Goal: Task Accomplishment & Management: Manage account settings

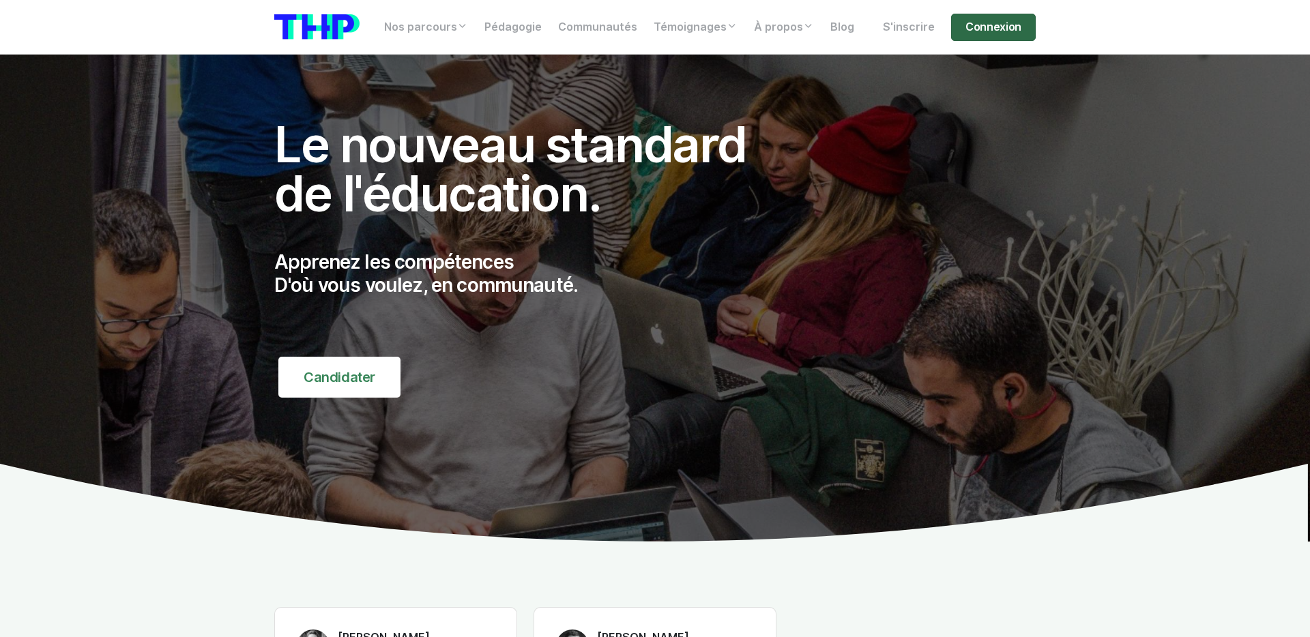
click at [980, 28] on link "Connexion" at bounding box center [993, 27] width 85 height 27
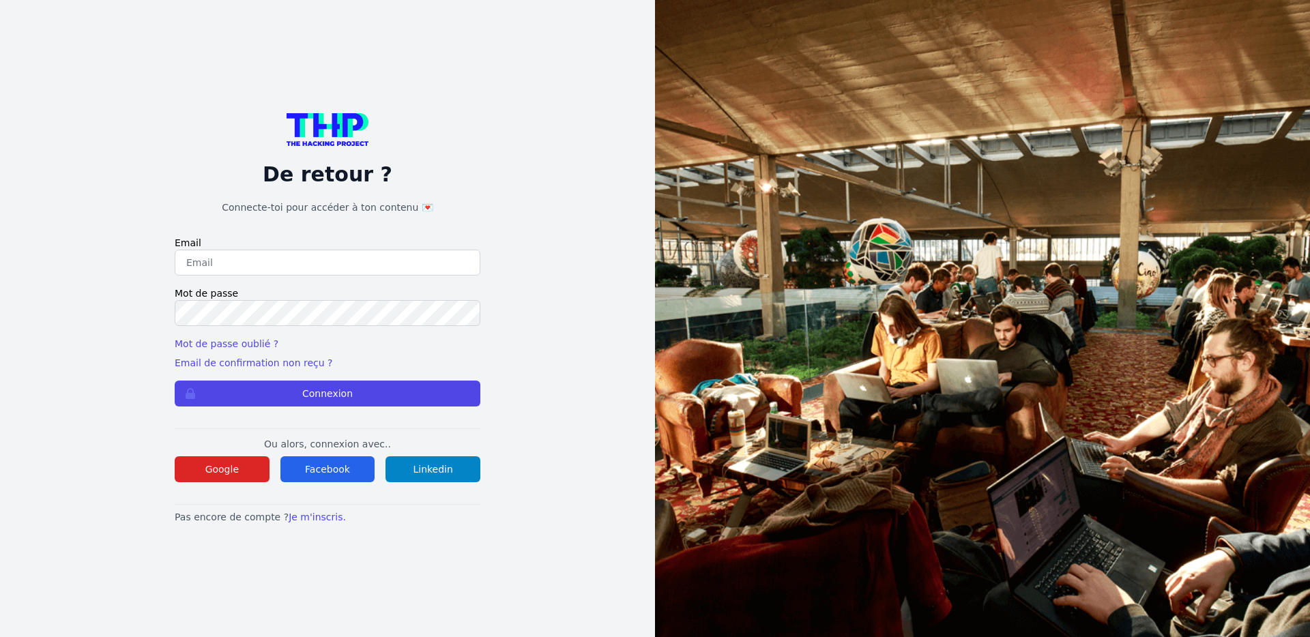
click at [337, 273] on input "email" at bounding box center [328, 263] width 306 height 26
type input "xavier.grenouillet@gmail.com"
click at [387, 394] on button "Connexion" at bounding box center [328, 394] width 306 height 26
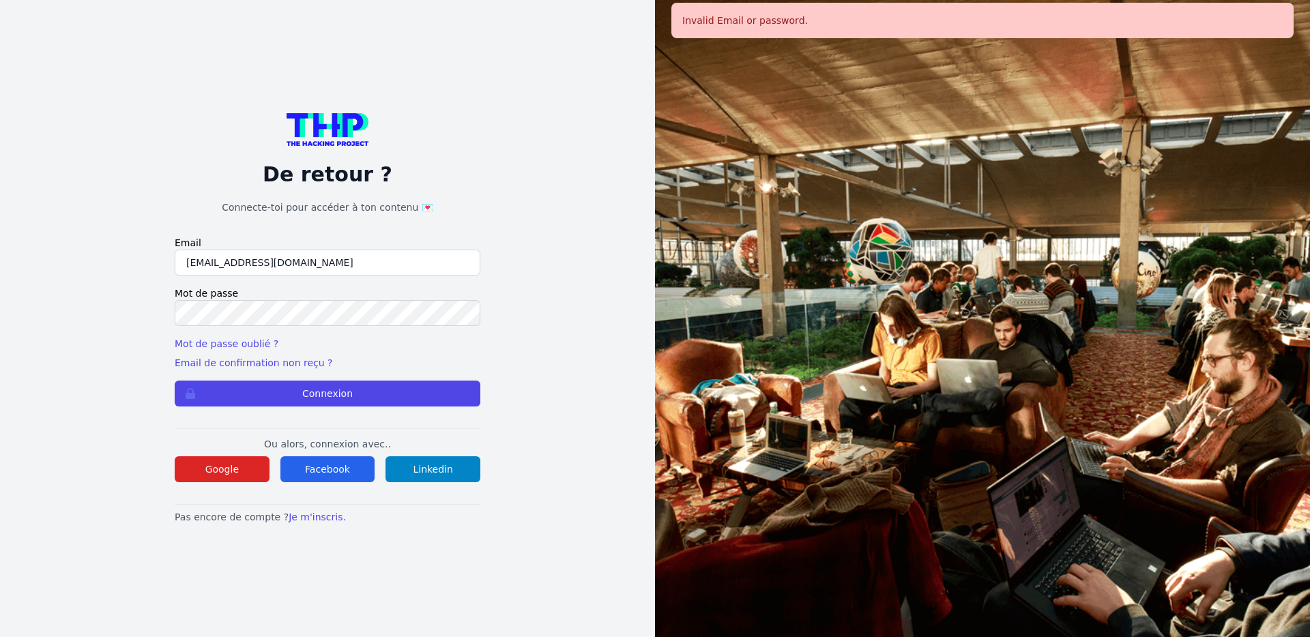
click at [220, 489] on div "De retour ? Connecte-toi pour accéder à ton contenu 💌 Email xavier.grenouillet@…" at bounding box center [328, 318] width 306 height 411
click at [225, 478] on button "Google" at bounding box center [222, 469] width 95 height 26
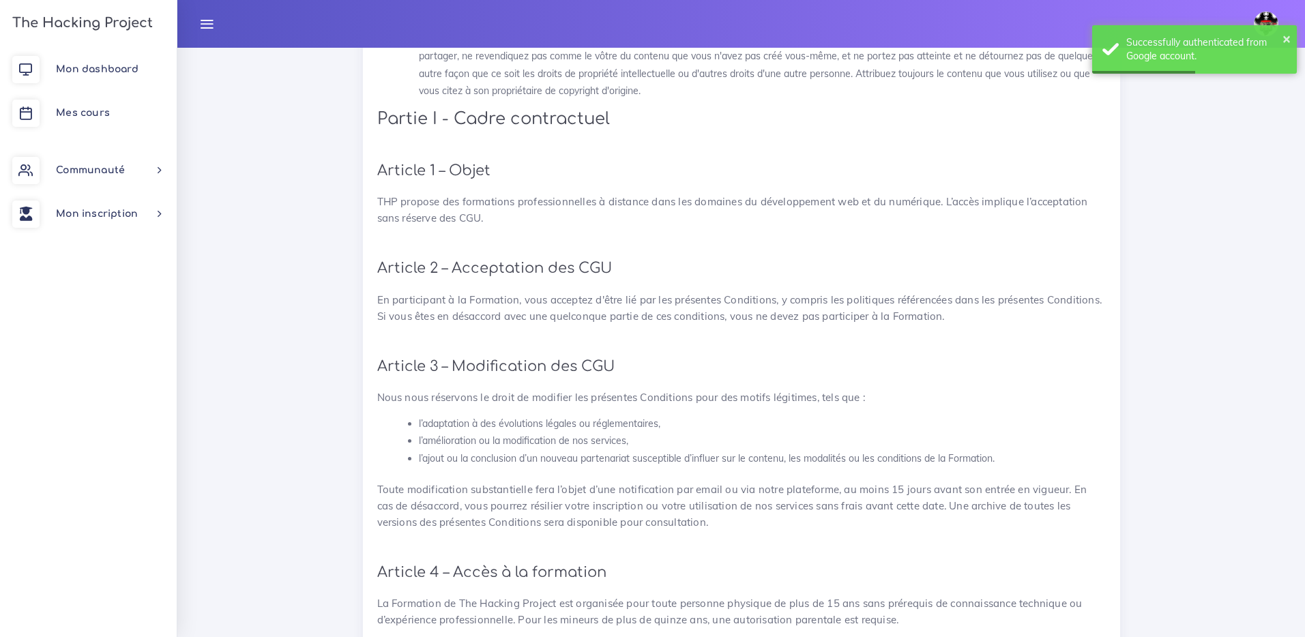
scroll to position [384, 0]
click at [110, 72] on span "Mon dashboard" at bounding box center [97, 69] width 83 height 10
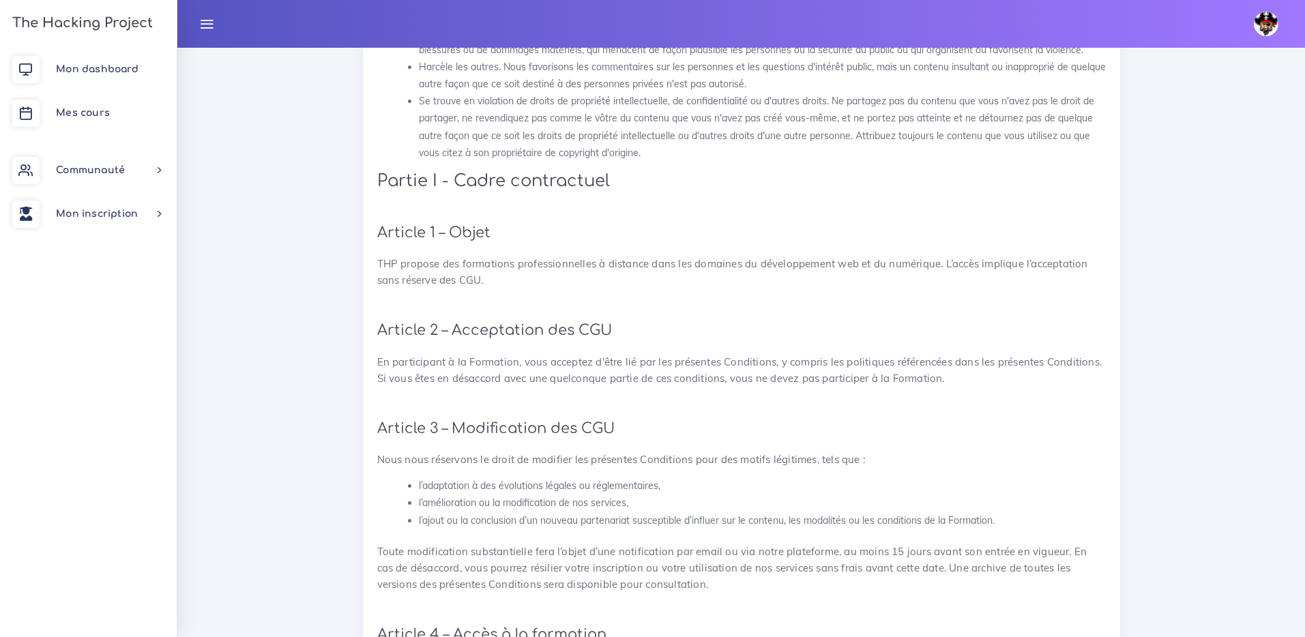
scroll to position [643, 0]
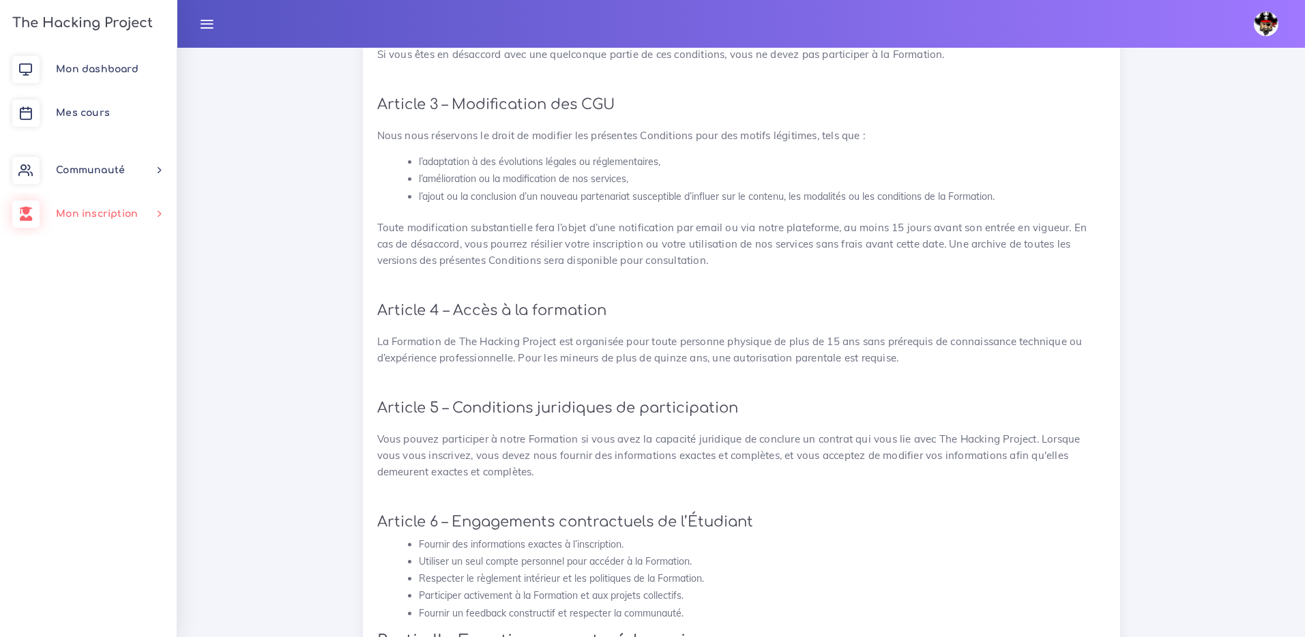
click at [154, 214] on link "Mon inscription" at bounding box center [88, 214] width 177 height 44
click at [117, 285] on link "Mes parcours" at bounding box center [85, 281] width 177 height 30
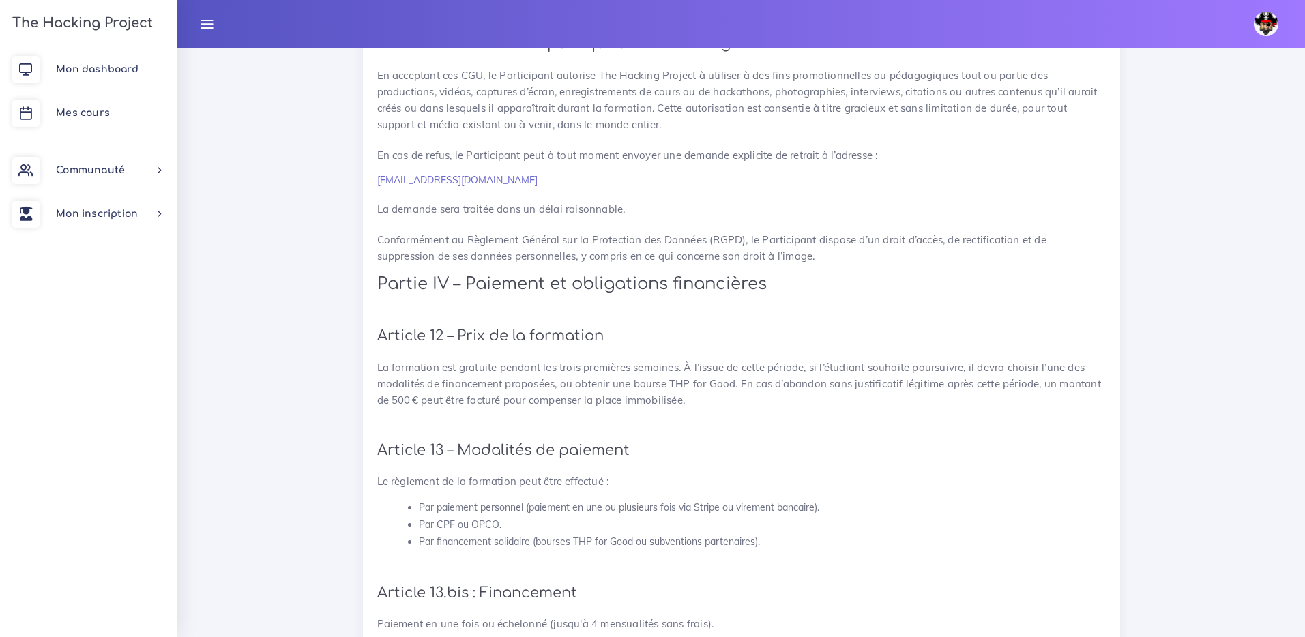
scroll to position [1858, 0]
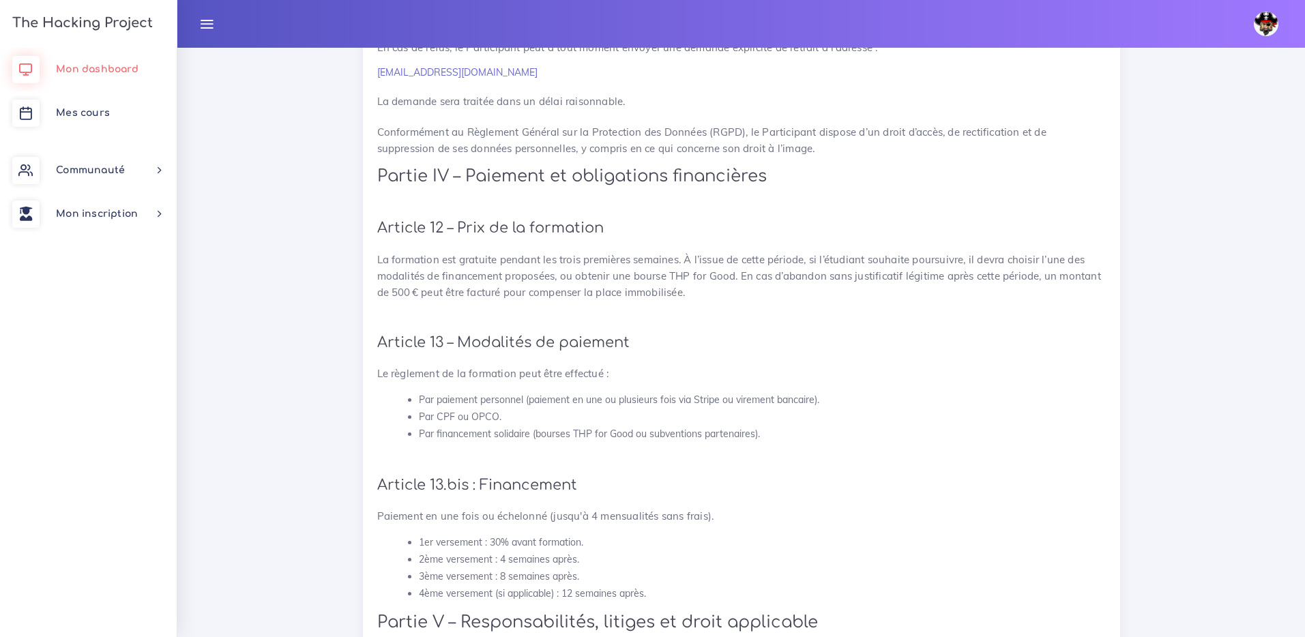
click at [151, 68] on link "Mon dashboard" at bounding box center [88, 70] width 177 height 44
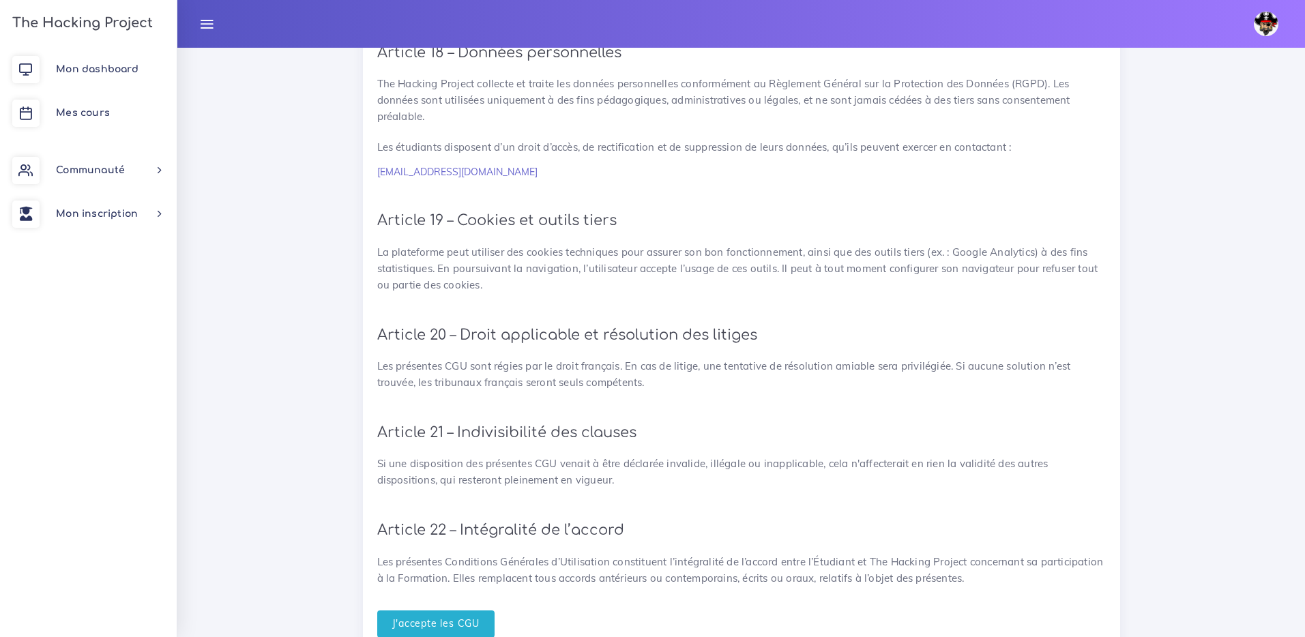
scroll to position [2965, 0]
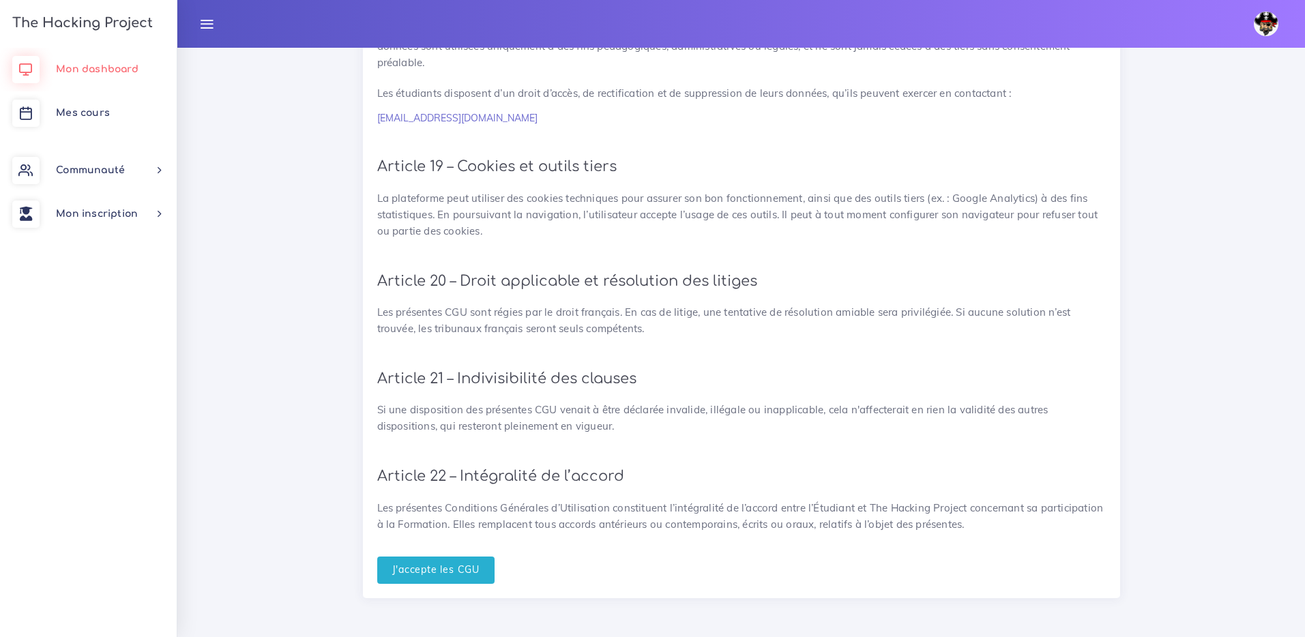
click at [125, 78] on link "Mon dashboard" at bounding box center [88, 70] width 177 height 44
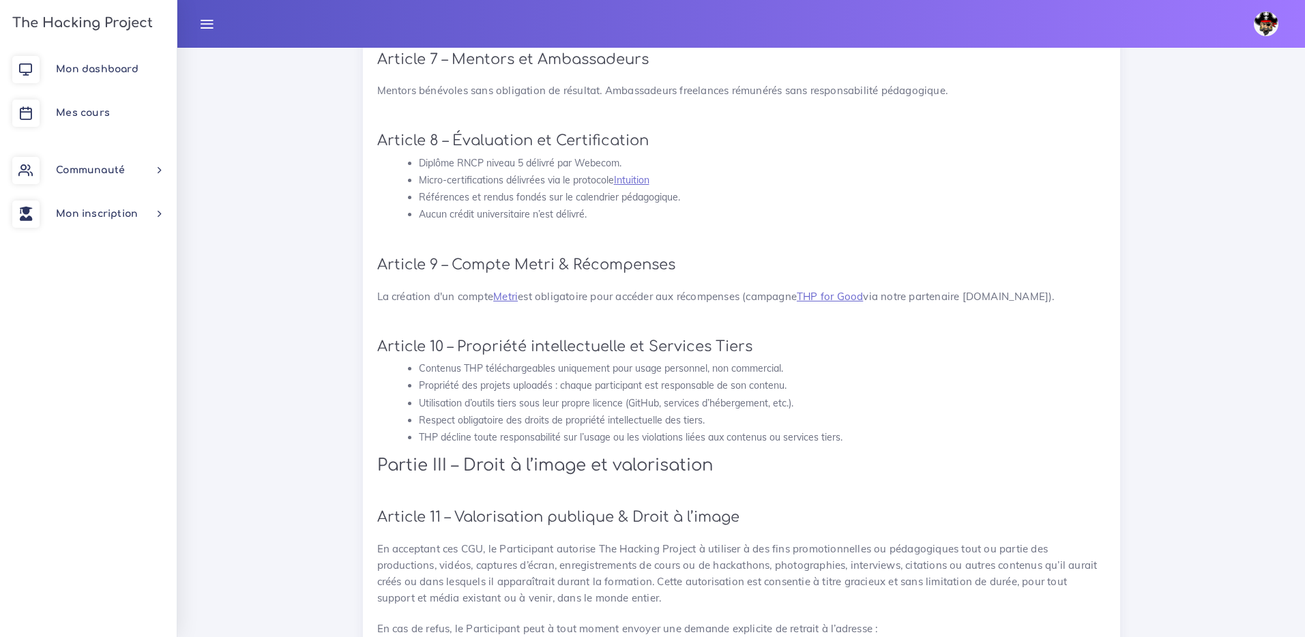
scroll to position [1335, 0]
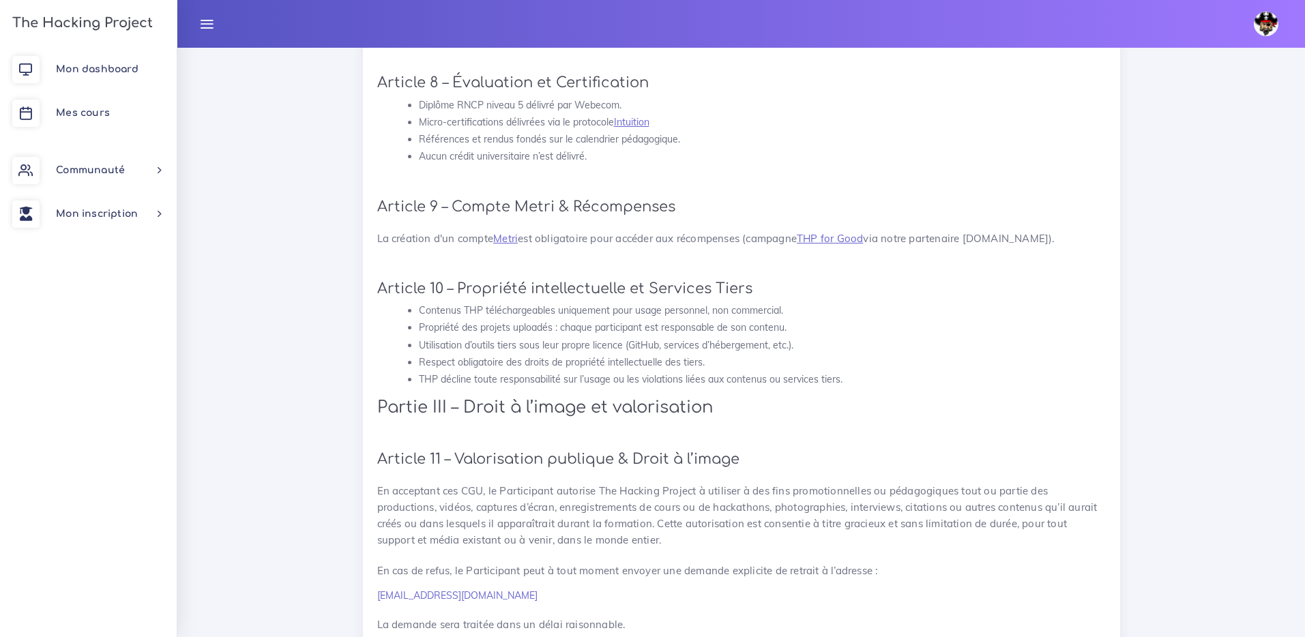
click at [203, 27] on icon at bounding box center [206, 23] width 15 height 15
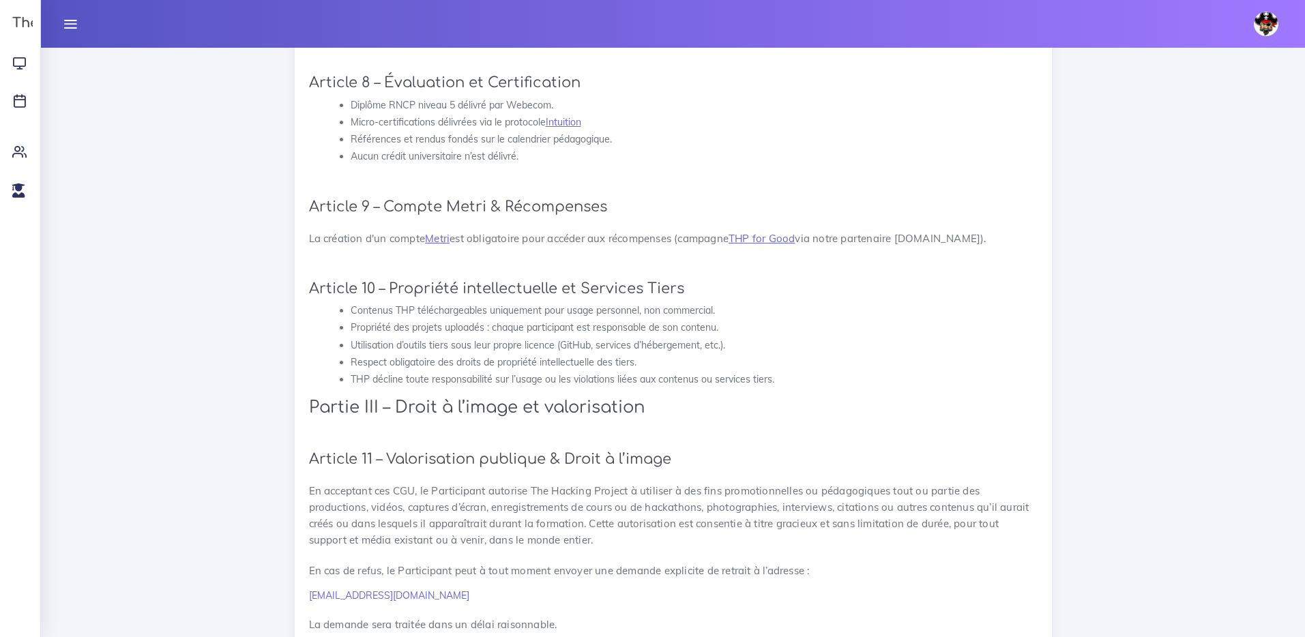
click at [73, 26] on icon at bounding box center [70, 23] width 15 height 15
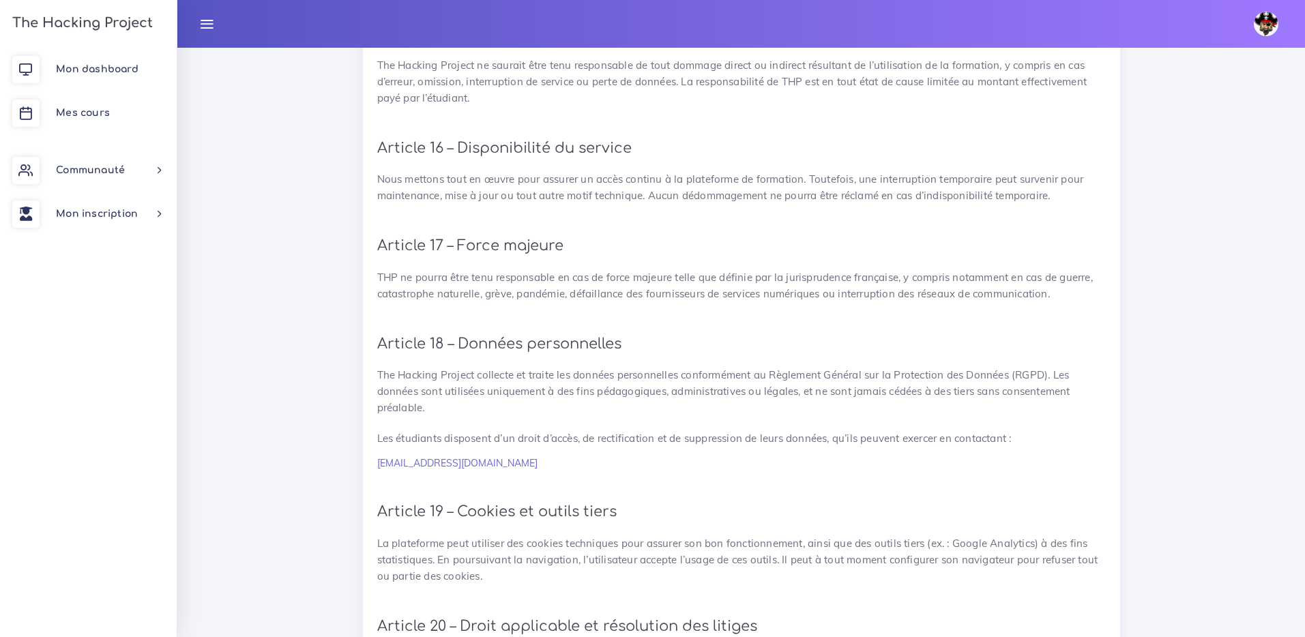
scroll to position [2797, 0]
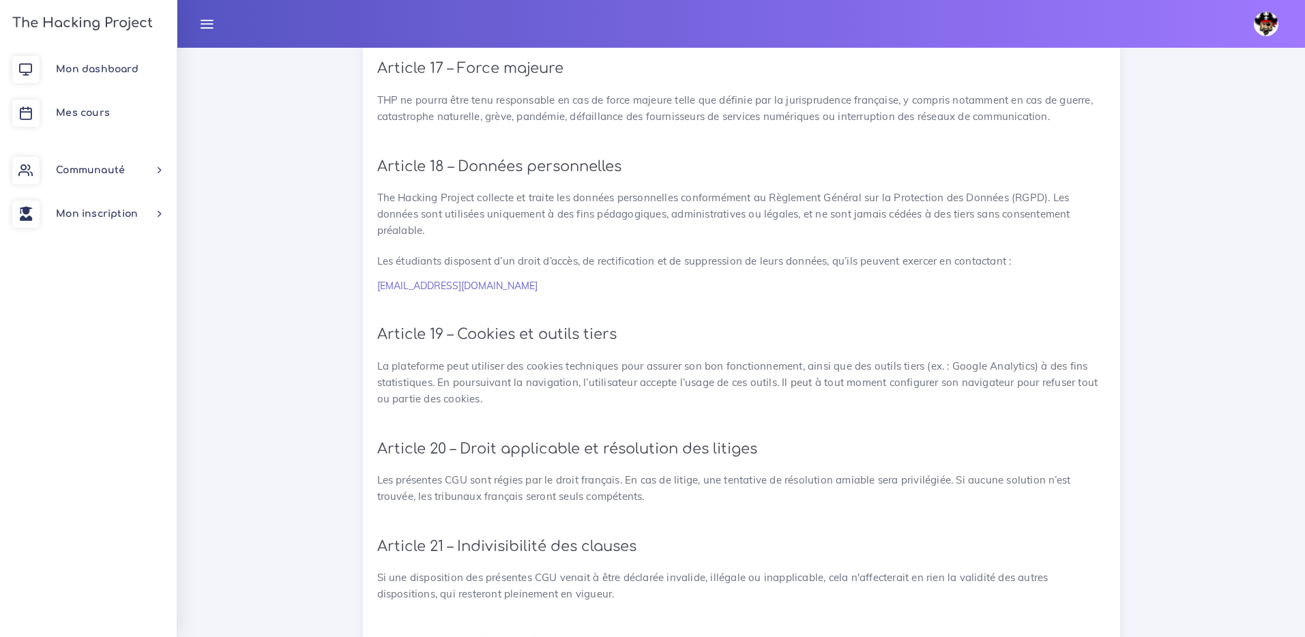
click at [1255, 28] on img at bounding box center [1266, 24] width 25 height 25
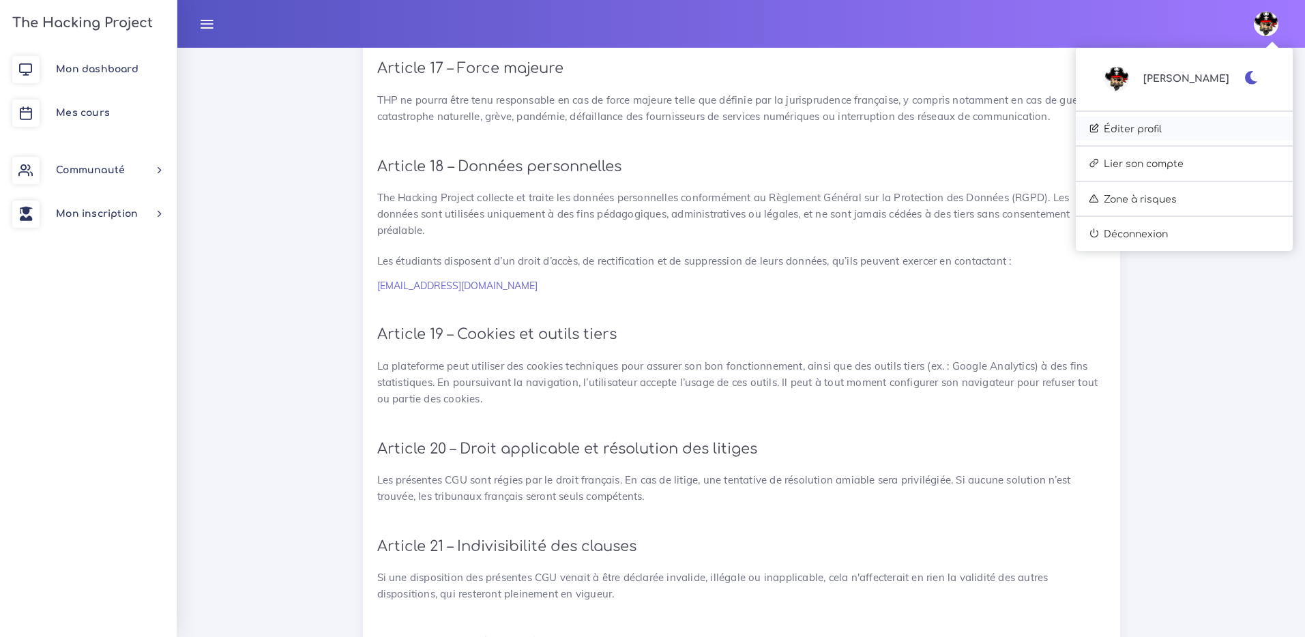
click at [1208, 134] on link "Éditer profil" at bounding box center [1184, 129] width 217 height 25
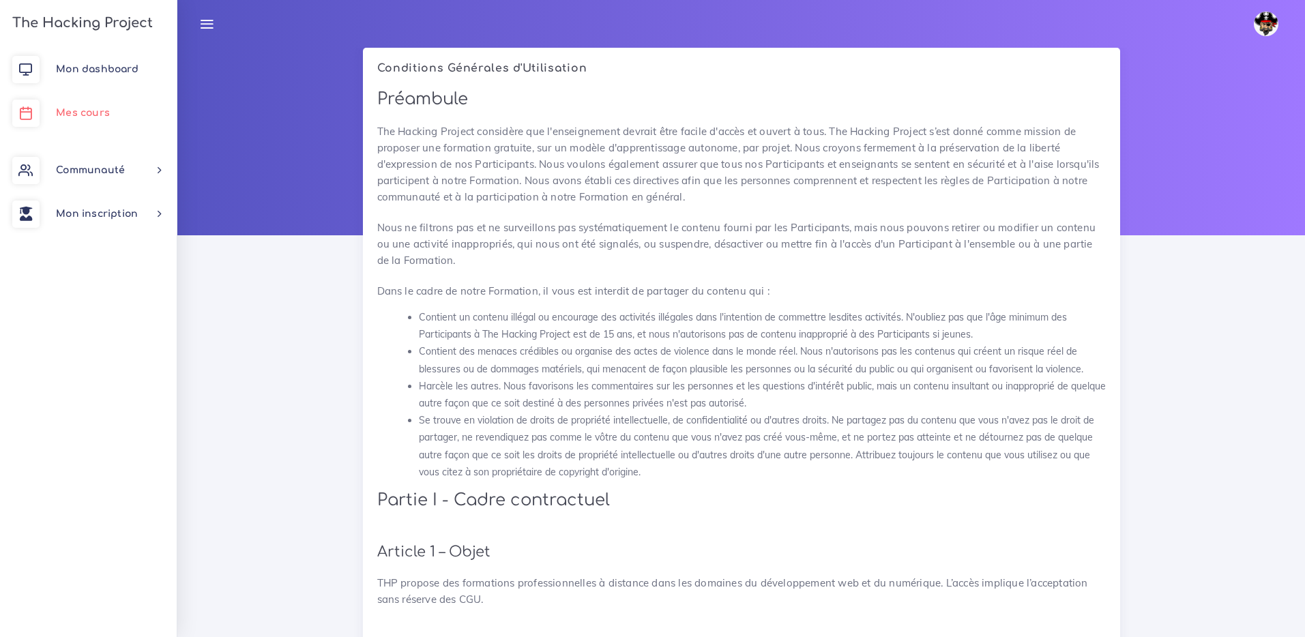
click at [80, 104] on link "Mes cours" at bounding box center [88, 113] width 177 height 44
drag, startPoint x: 35, startPoint y: 97, endPoint x: 58, endPoint y: 102, distance: 23.8
click at [35, 98] on link "Mes cours" at bounding box center [88, 113] width 177 height 44
click at [85, 111] on span "Mes cours" at bounding box center [83, 113] width 54 height 10
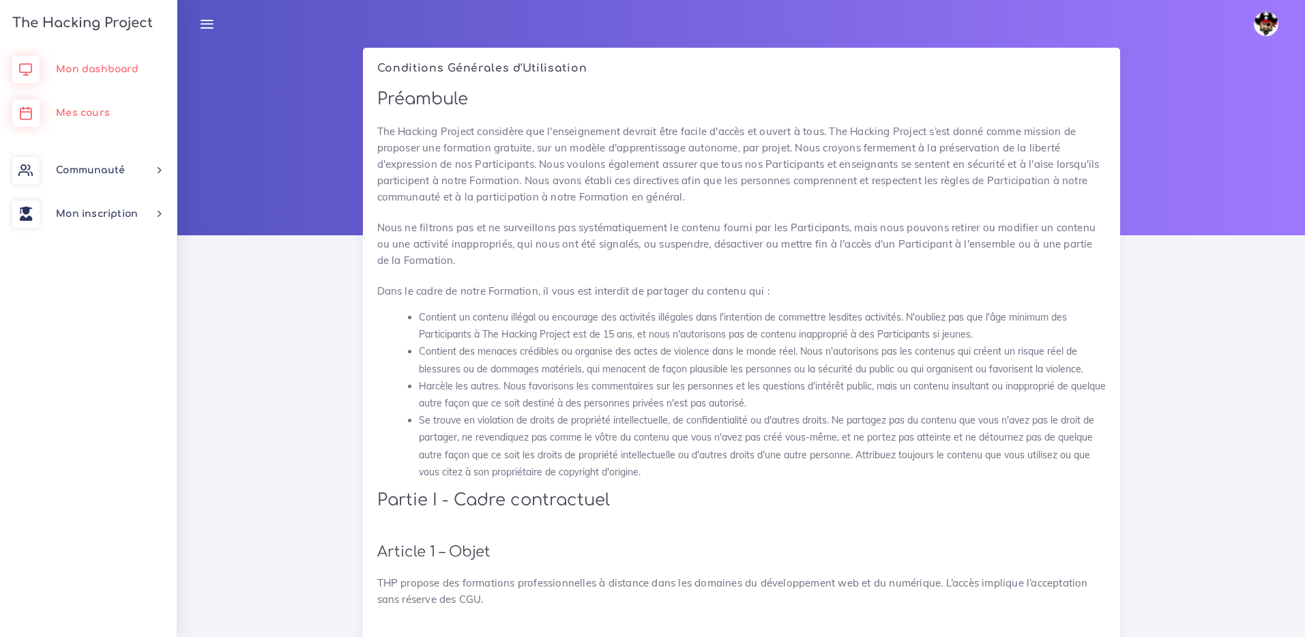
click at [95, 58] on link "Mon dashboard" at bounding box center [88, 70] width 177 height 44
click at [115, 57] on link "Mon dashboard" at bounding box center [88, 70] width 177 height 44
click at [102, 165] on span "Communauté" at bounding box center [90, 170] width 69 height 10
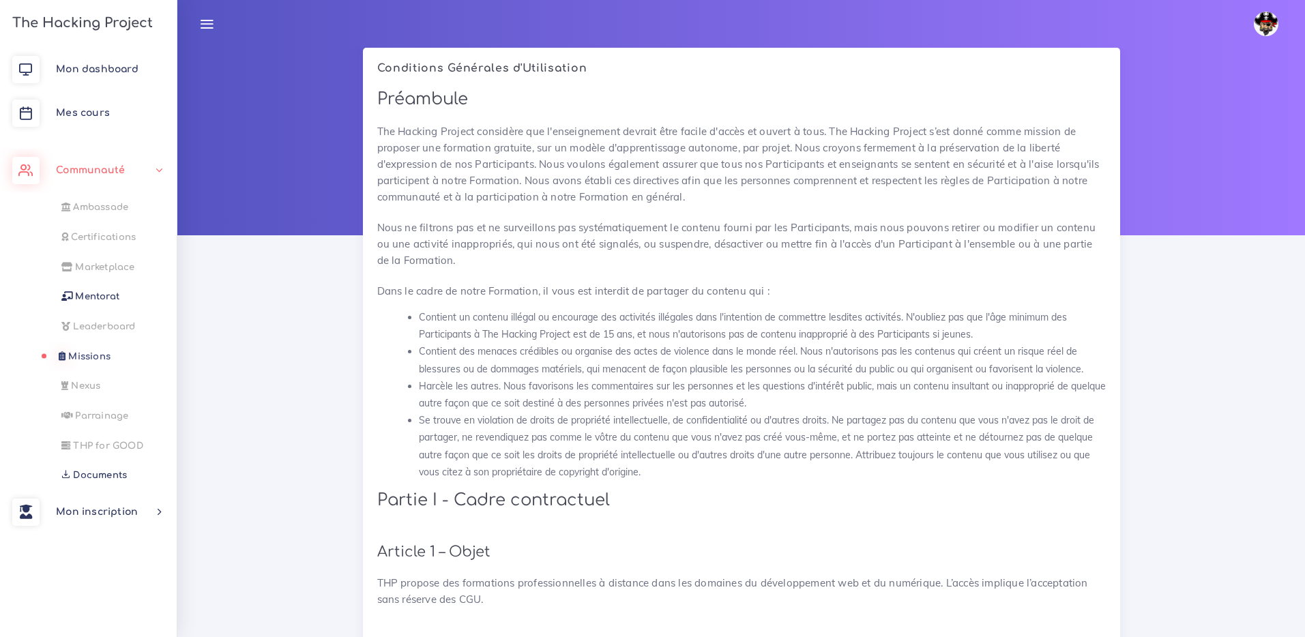
click at [94, 350] on link "Missions" at bounding box center [85, 357] width 177 height 30
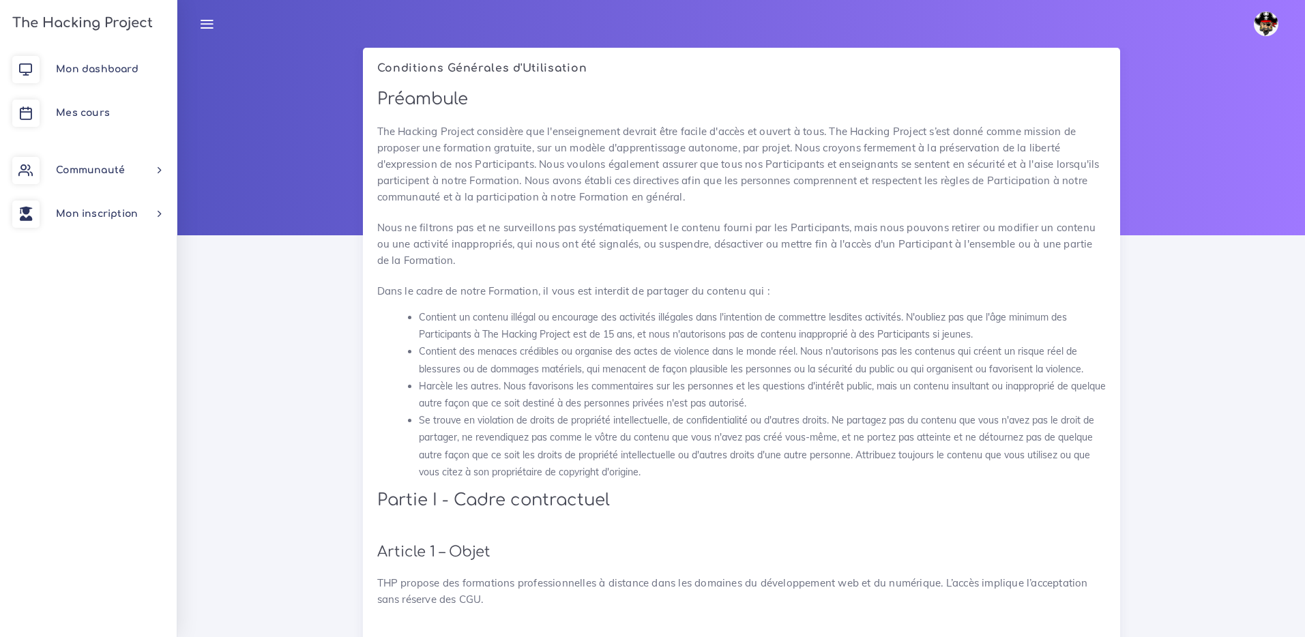
drag, startPoint x: 0, startPoint y: 0, endPoint x: 336, endPoint y: 69, distance: 343.3
drag, startPoint x: 0, startPoint y: 0, endPoint x: 351, endPoint y: 55, distance: 355.5
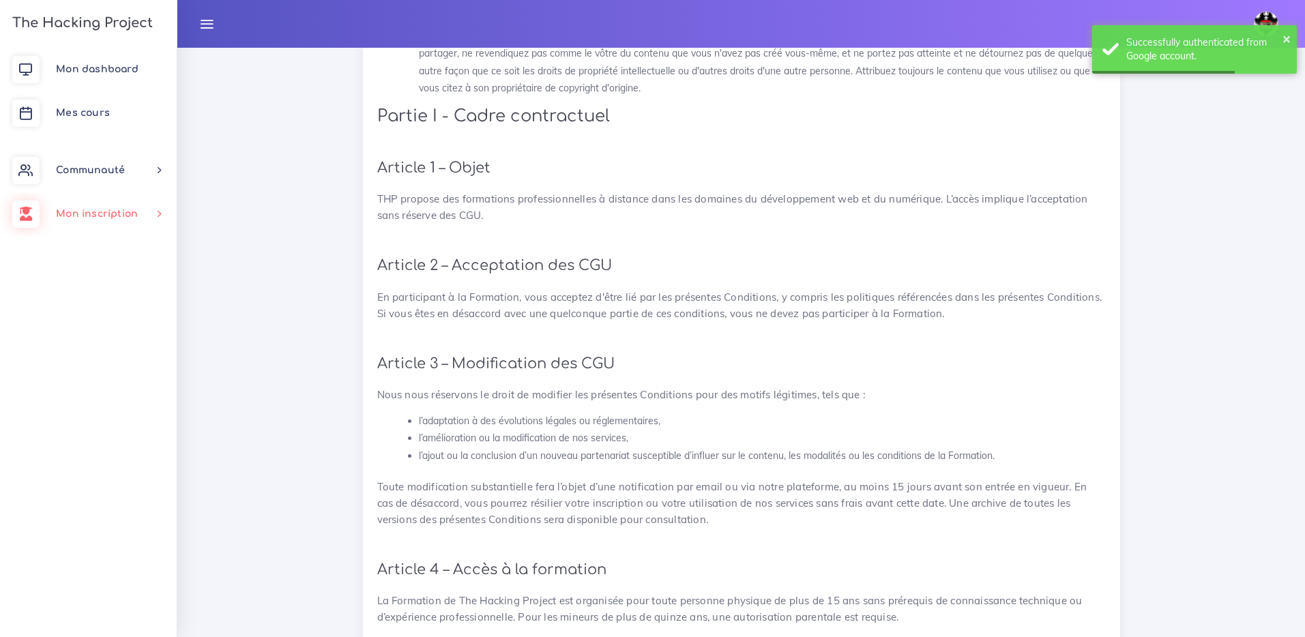
click at [113, 229] on link "Mon inscription" at bounding box center [88, 214] width 177 height 44
click at [108, 282] on link "Mes parcours" at bounding box center [88, 281] width 177 height 30
click at [107, 280] on link "Mes parcours" at bounding box center [85, 281] width 177 height 30
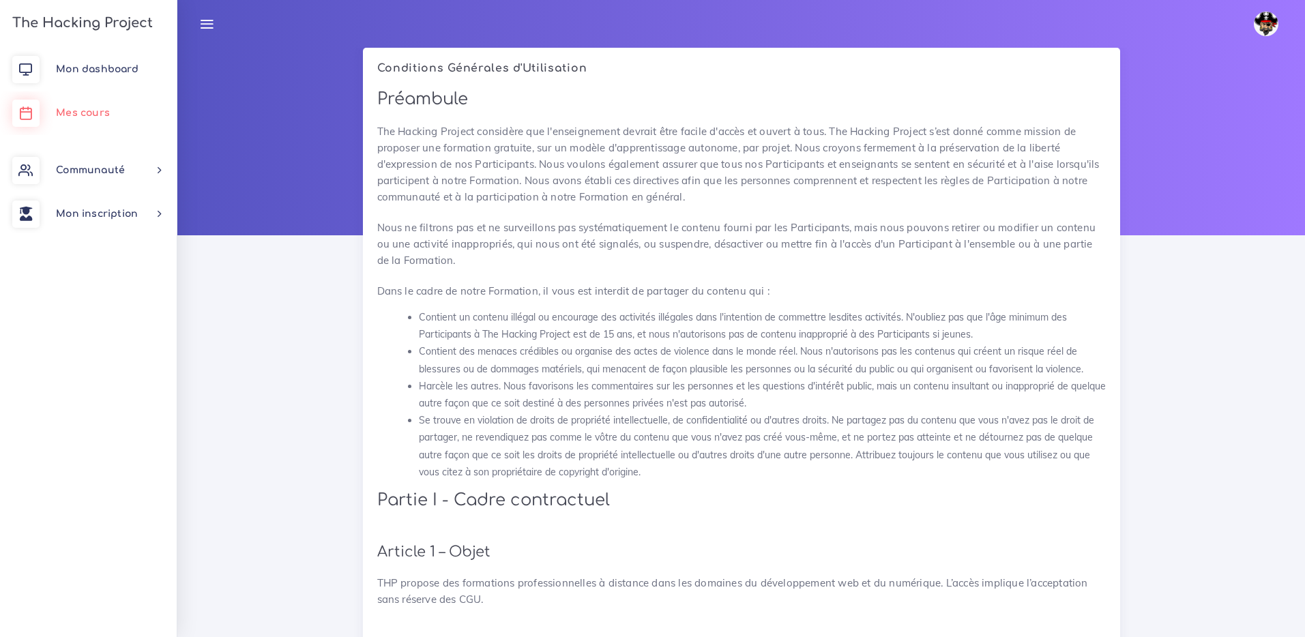
click at [74, 123] on link "Mes cours" at bounding box center [88, 113] width 177 height 44
click at [118, 119] on link "Mes cours" at bounding box center [88, 113] width 177 height 44
click at [123, 77] on link "Mon dashboard" at bounding box center [88, 70] width 177 height 44
click at [207, 27] on icon at bounding box center [206, 23] width 15 height 15
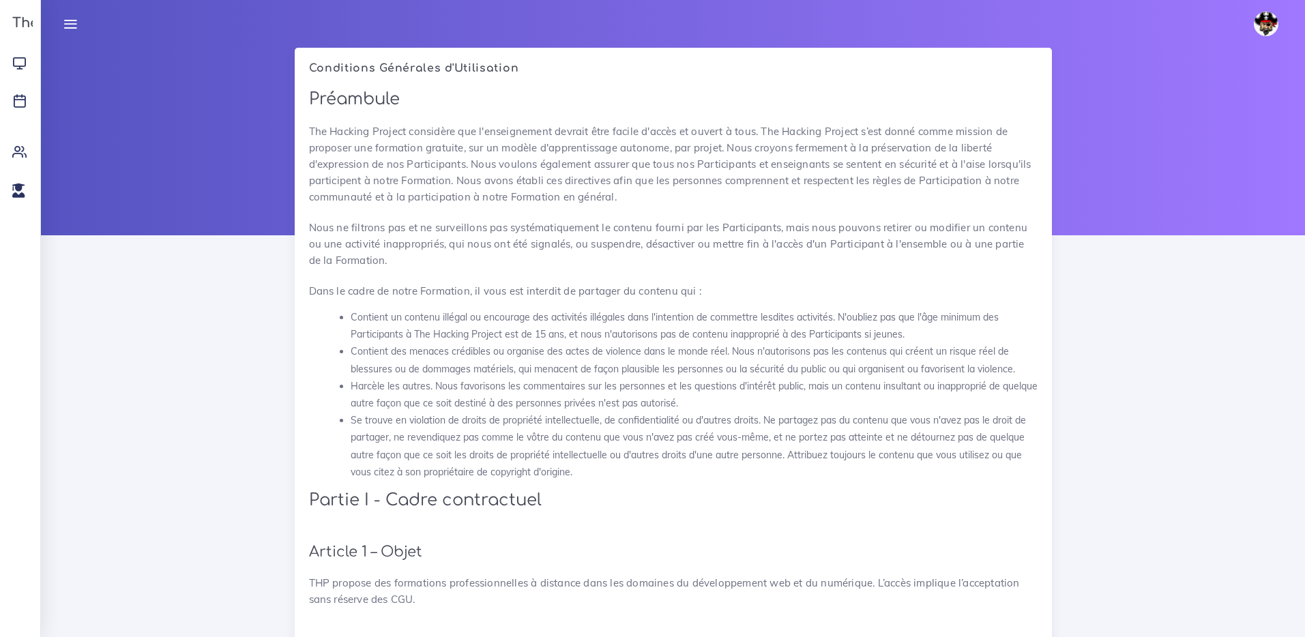
click at [68, 27] on icon at bounding box center [70, 23] width 15 height 15
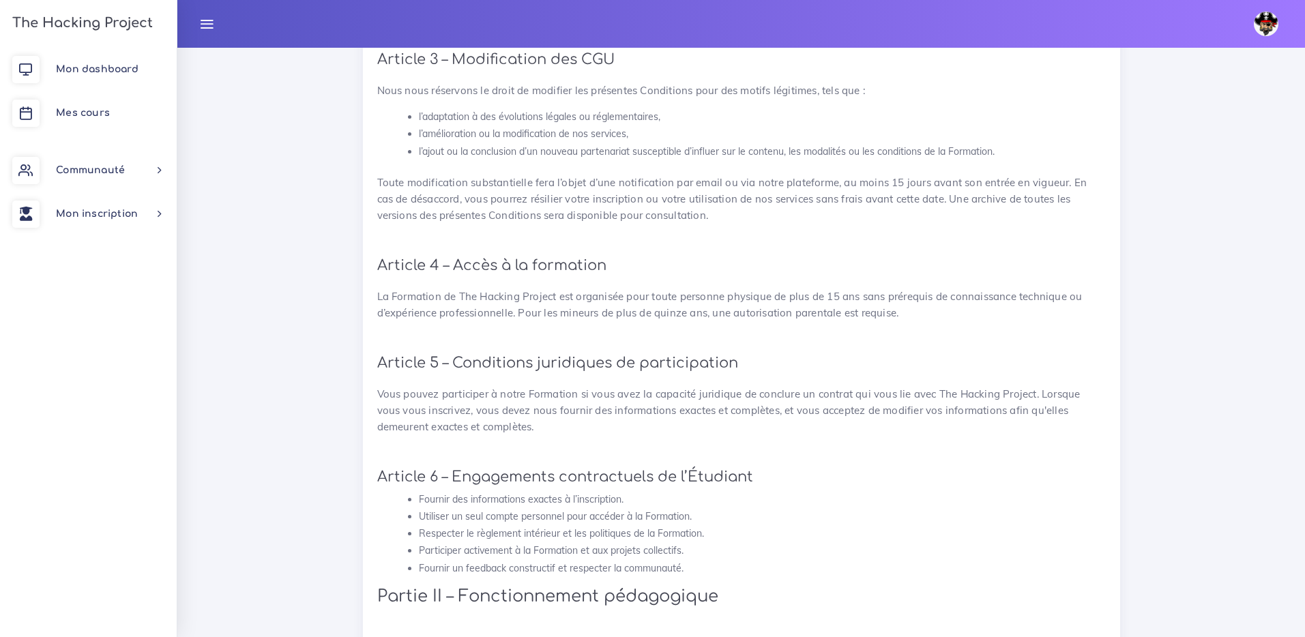
scroll to position [769, 0]
